Goal: Information Seeking & Learning: Learn about a topic

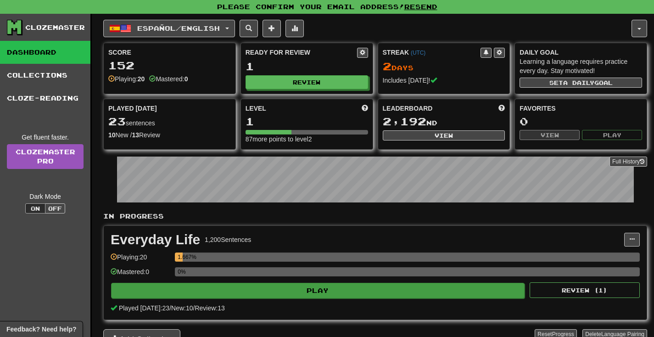
click at [312, 288] on button "Play" at bounding box center [317, 291] width 413 height 16
select select "**"
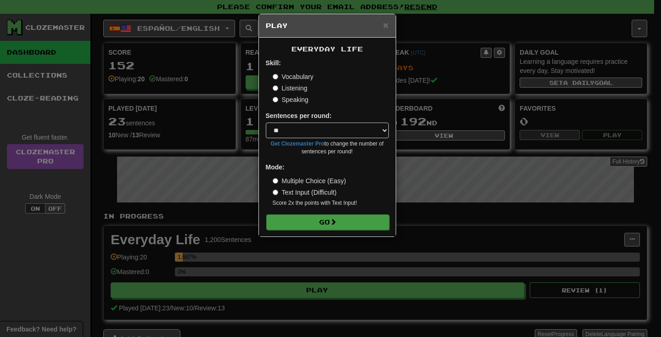
click at [318, 216] on button "Go" at bounding box center [327, 222] width 123 height 16
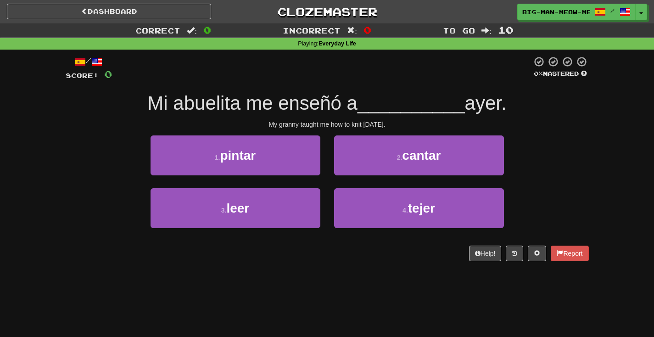
click at [333, 196] on div "4 . tejer" at bounding box center [419, 214] width 184 height 53
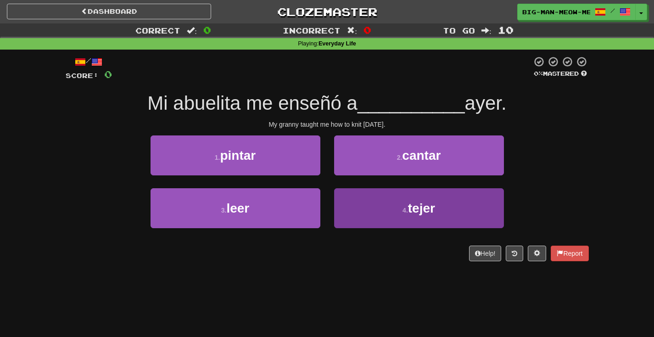
click at [342, 194] on button "4 . tejer" at bounding box center [419, 208] width 170 height 40
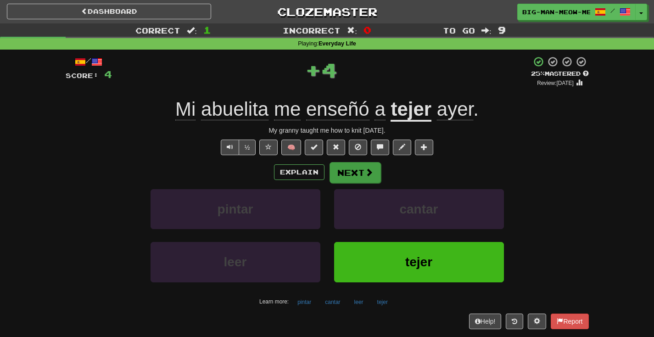
click at [350, 175] on button "Next" at bounding box center [354, 172] width 51 height 21
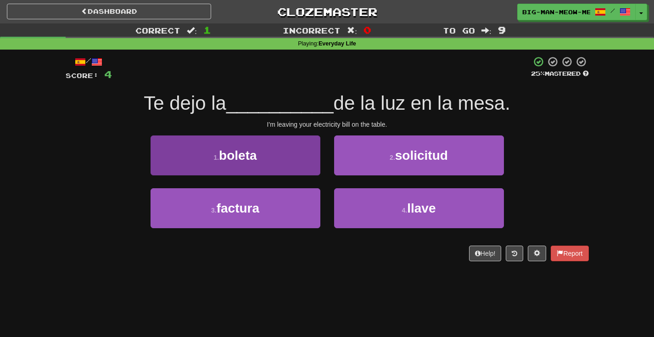
click at [276, 156] on button "1 . boleta" at bounding box center [235, 155] width 170 height 40
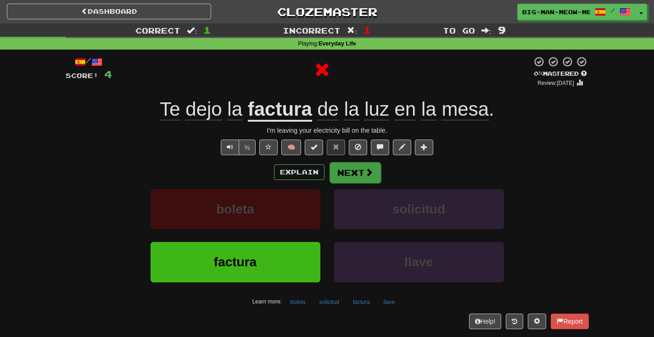
click at [346, 168] on button "Next" at bounding box center [354, 172] width 51 height 21
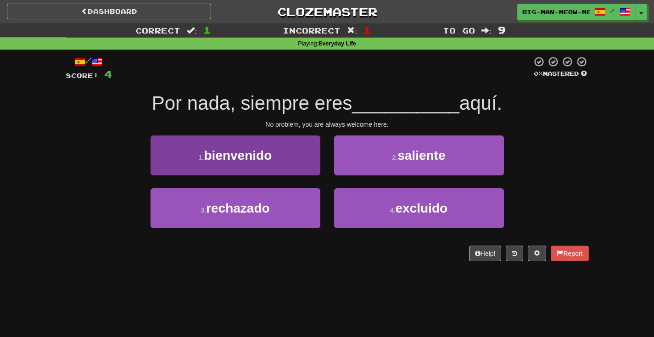
click at [306, 163] on button "1 . bienvenido" at bounding box center [235, 155] width 170 height 40
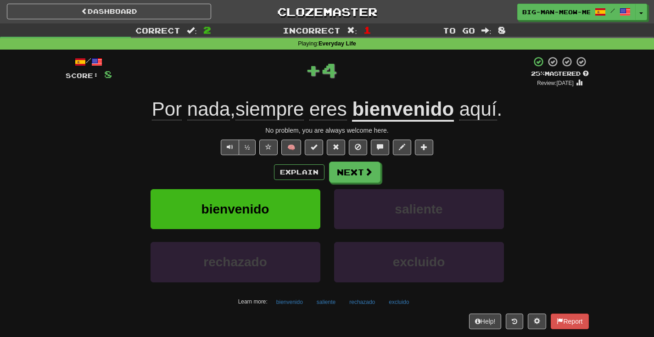
click at [356, 160] on div "/ Score: 8 + 4 25 % Mastered Review: 2025-08-18 Por nada , siempre eres bienven…" at bounding box center [327, 192] width 523 height 273
click at [356, 180] on button "Next" at bounding box center [354, 172] width 51 height 21
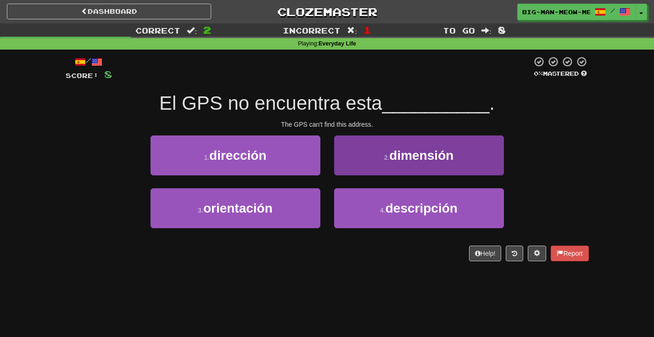
click at [339, 156] on button "2 . dimensión" at bounding box center [419, 155] width 170 height 40
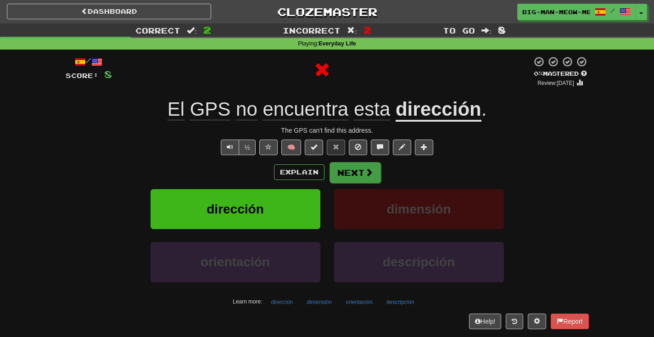
click at [349, 169] on button "Next" at bounding box center [354, 172] width 51 height 21
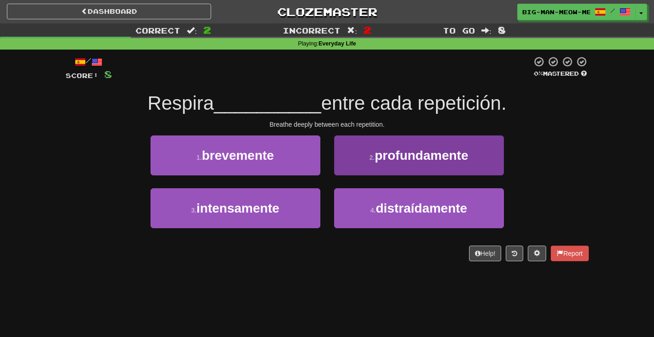
click at [372, 163] on button "2 . profundamente" at bounding box center [419, 155] width 170 height 40
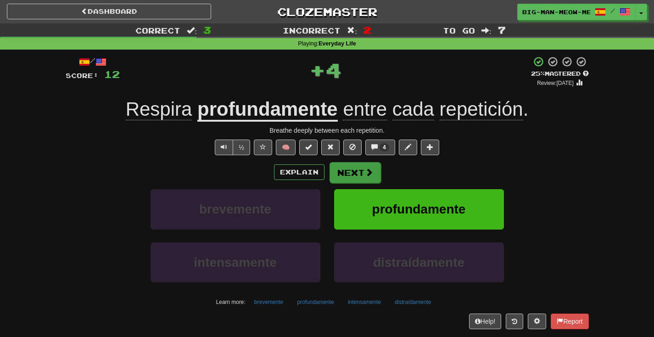
click at [355, 163] on button "Next" at bounding box center [354, 172] width 51 height 21
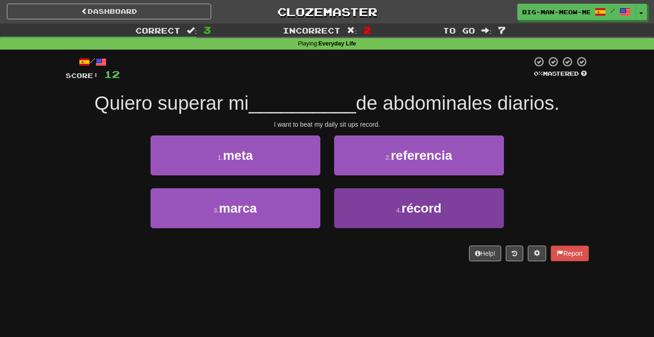
click at [344, 208] on button "4 . récord" at bounding box center [419, 208] width 170 height 40
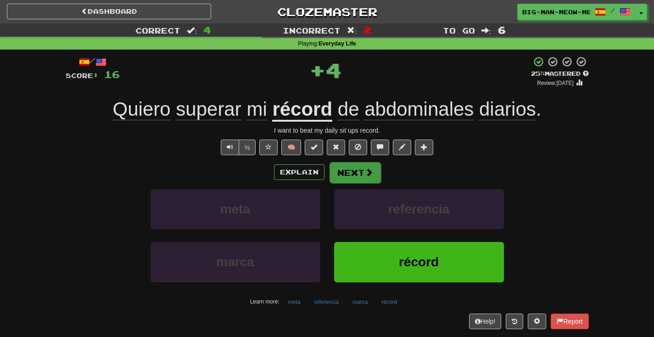
click at [348, 174] on button "Next" at bounding box center [354, 172] width 51 height 21
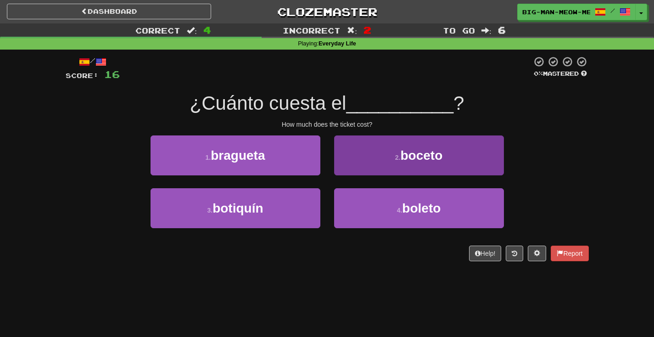
click at [362, 162] on button "2 . boceto" at bounding box center [419, 155] width 170 height 40
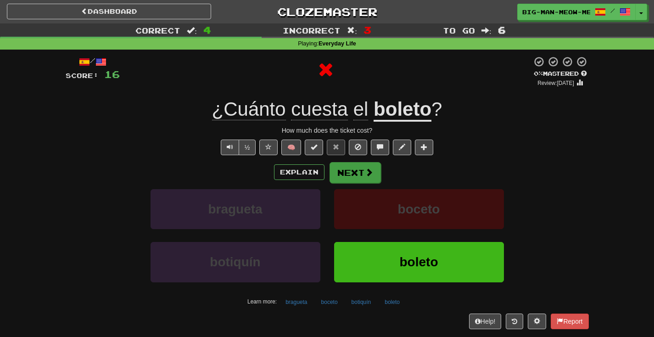
click at [366, 165] on button "Next" at bounding box center [354, 172] width 51 height 21
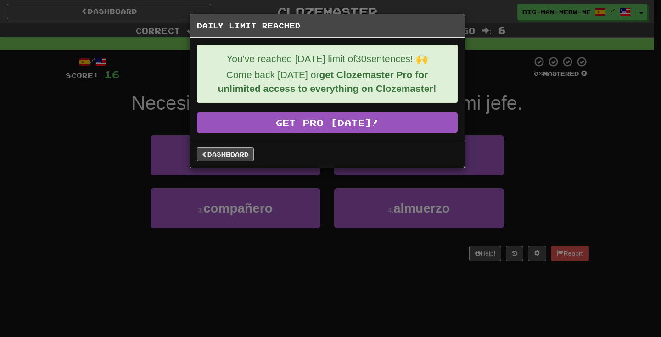
click at [235, 158] on link "Dashboard" at bounding box center [225, 154] width 57 height 14
